Goal: Task Accomplishment & Management: Manage account settings

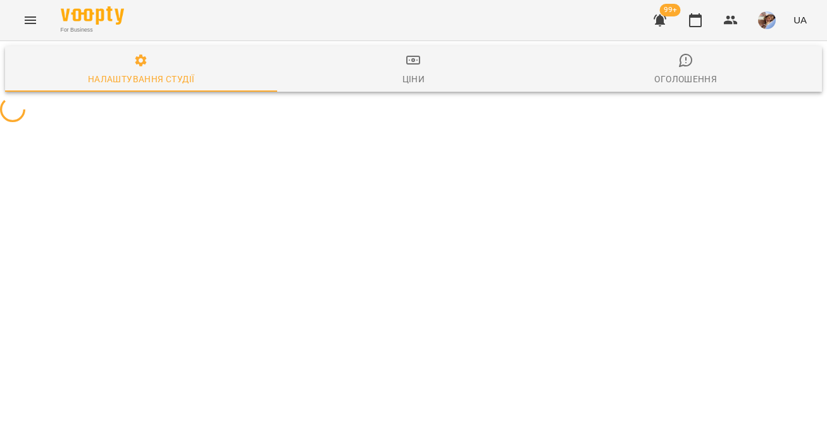
select select "**"
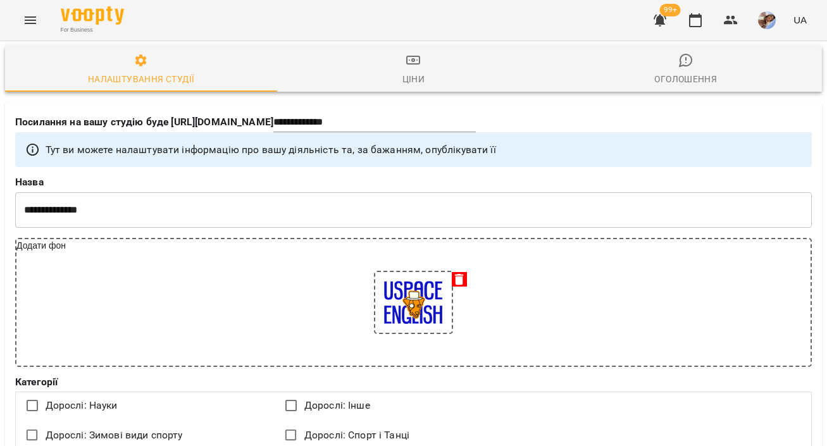
click at [29, 22] on icon "Menu" at bounding box center [30, 20] width 15 height 15
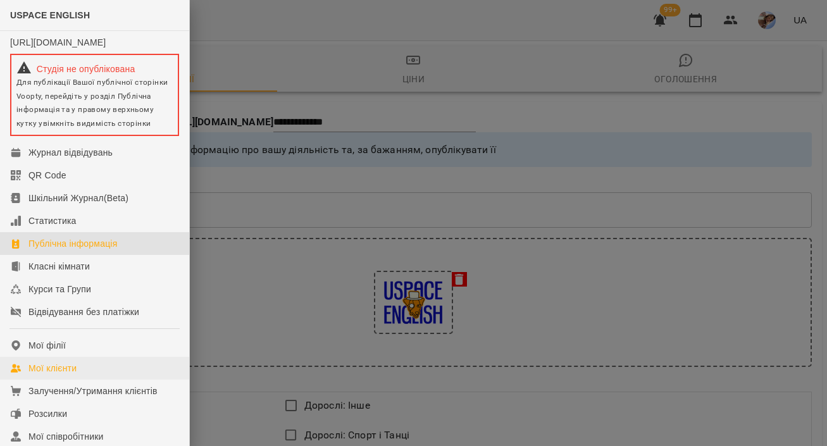
click at [37, 374] on div "Мої клієнти" at bounding box center [52, 368] width 48 height 13
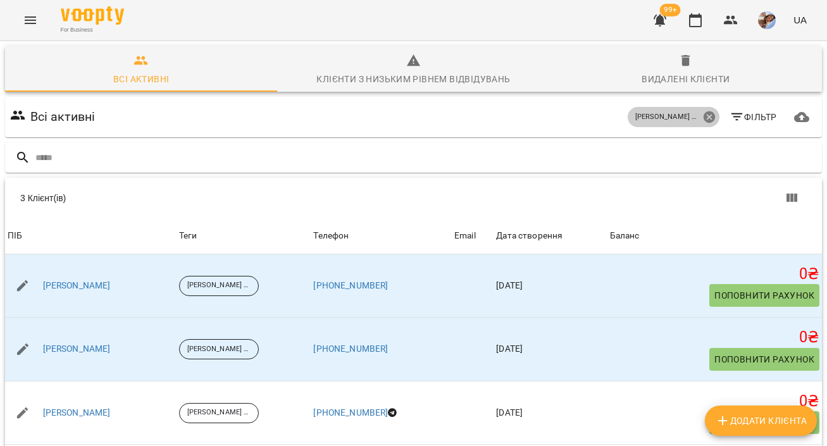
click at [713, 114] on icon at bounding box center [708, 116] width 11 height 11
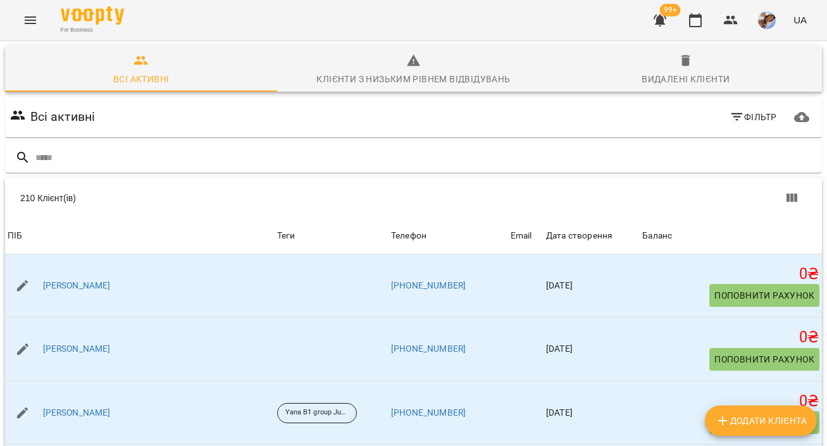
click at [738, 122] on icon "button" at bounding box center [736, 116] width 15 height 15
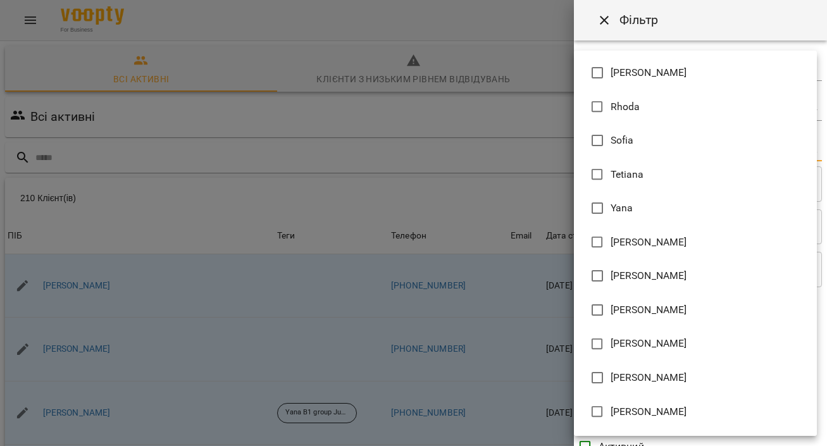
click at [614, 144] on body "For Business 99+ UA Всі активні Клієнти з низьким рівнем відвідувань Видалені к…" at bounding box center [413, 329] width 827 height 658
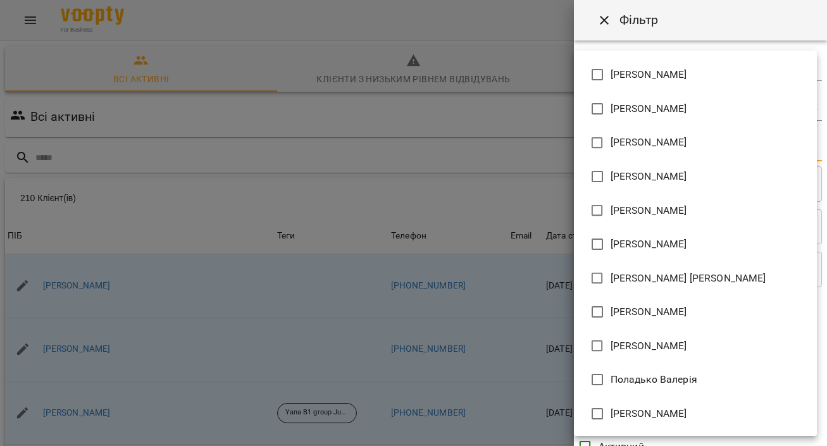
scroll to position [201, 0]
type input "**********"
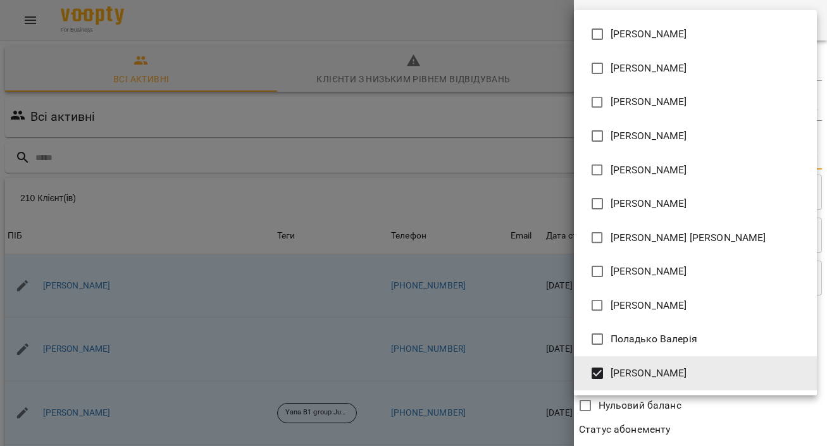
click at [536, 331] on div at bounding box center [413, 223] width 827 height 446
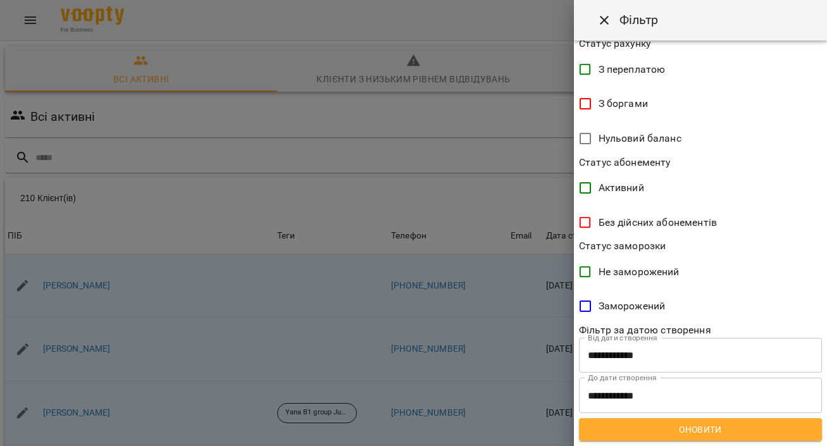
scroll to position [266, 0]
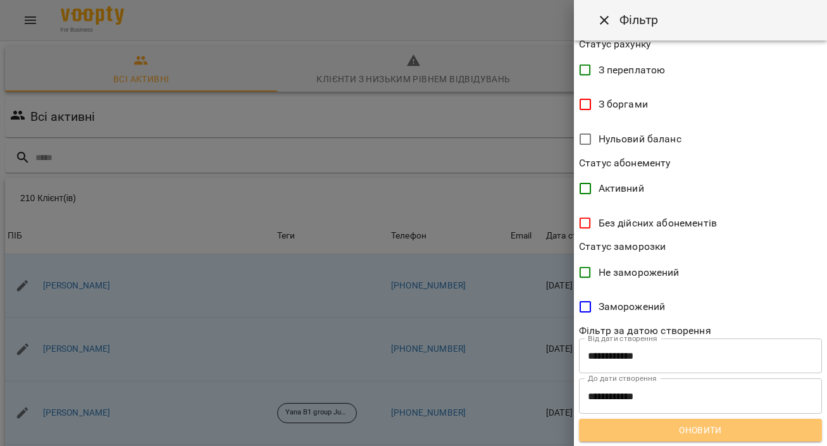
click at [622, 429] on span "Оновити" at bounding box center [700, 430] width 223 height 15
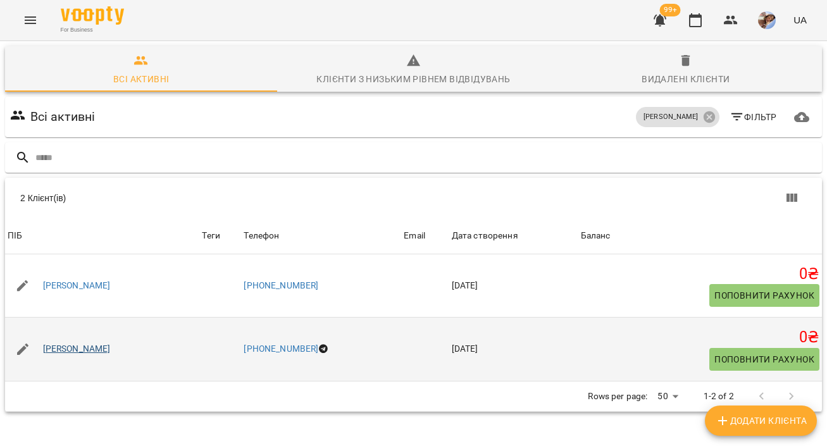
click at [85, 346] on link "[PERSON_NAME]" at bounding box center [77, 349] width 68 height 13
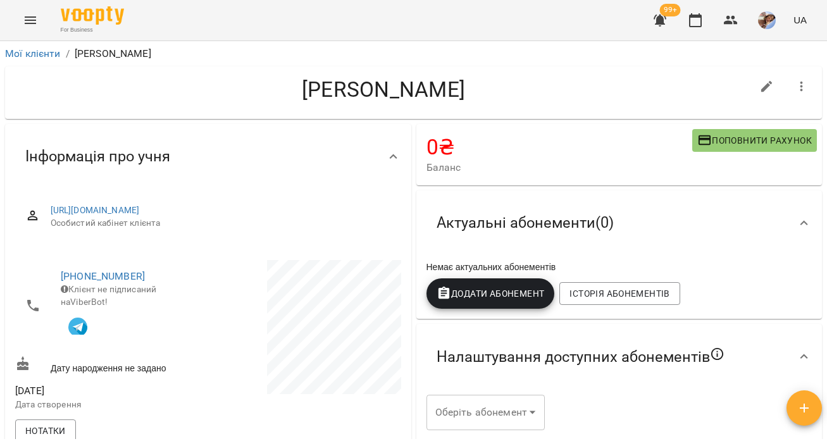
click at [774, 82] on icon "button" at bounding box center [766, 86] width 15 height 15
select select "**"
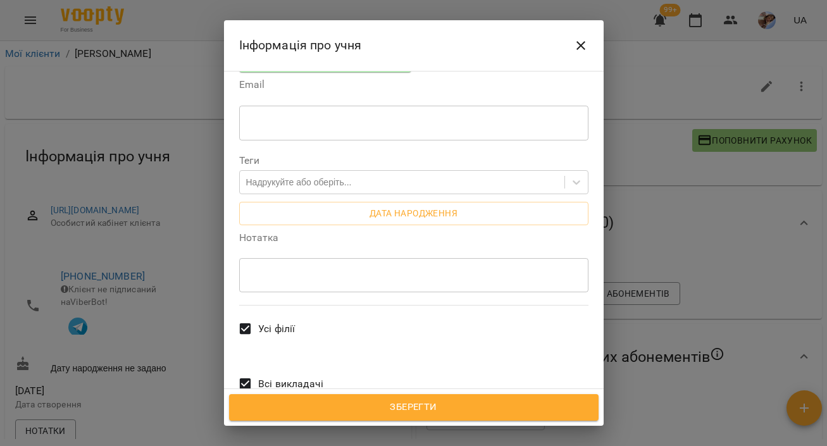
scroll to position [292, 0]
click at [586, 40] on icon "Close" at bounding box center [580, 45] width 15 height 15
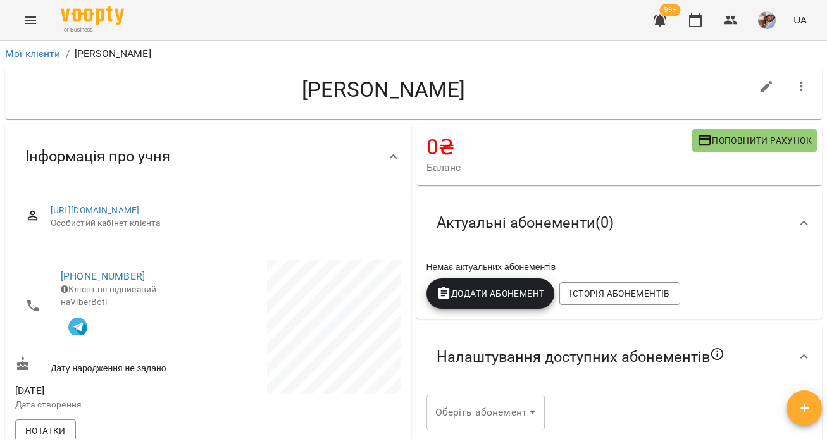
scroll to position [0, 0]
click at [50, 54] on link "Мої клієнти" at bounding box center [33, 53] width 56 height 12
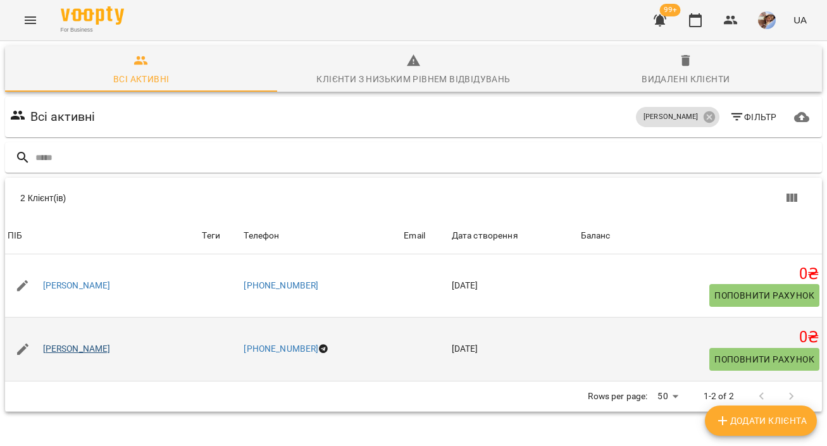
click at [87, 343] on link "[PERSON_NAME]" at bounding box center [77, 349] width 68 height 13
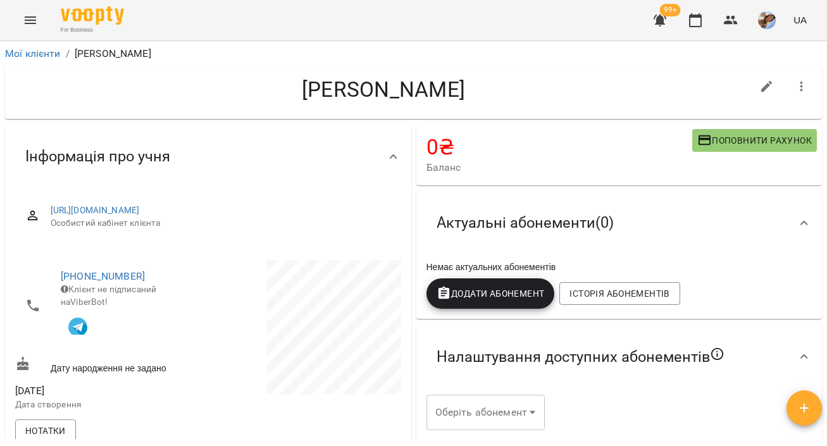
click at [763, 87] on icon "button" at bounding box center [766, 86] width 11 height 11
select select "**"
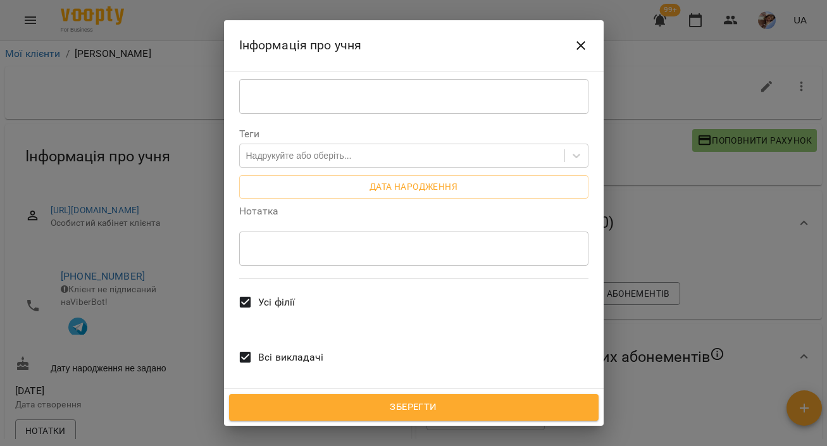
scroll to position [316, 0]
click at [273, 351] on span "Всі викладачі" at bounding box center [290, 358] width 65 height 15
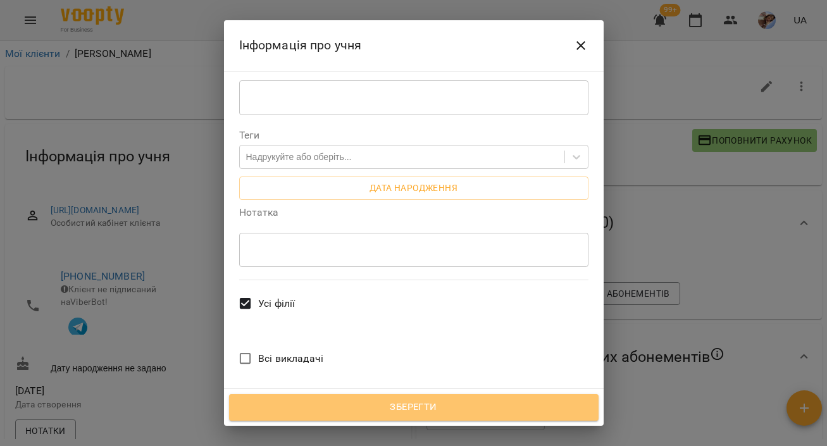
click at [320, 408] on span "Зберегти" at bounding box center [414, 407] width 342 height 16
